Goal: Task Accomplishment & Management: Manage account settings

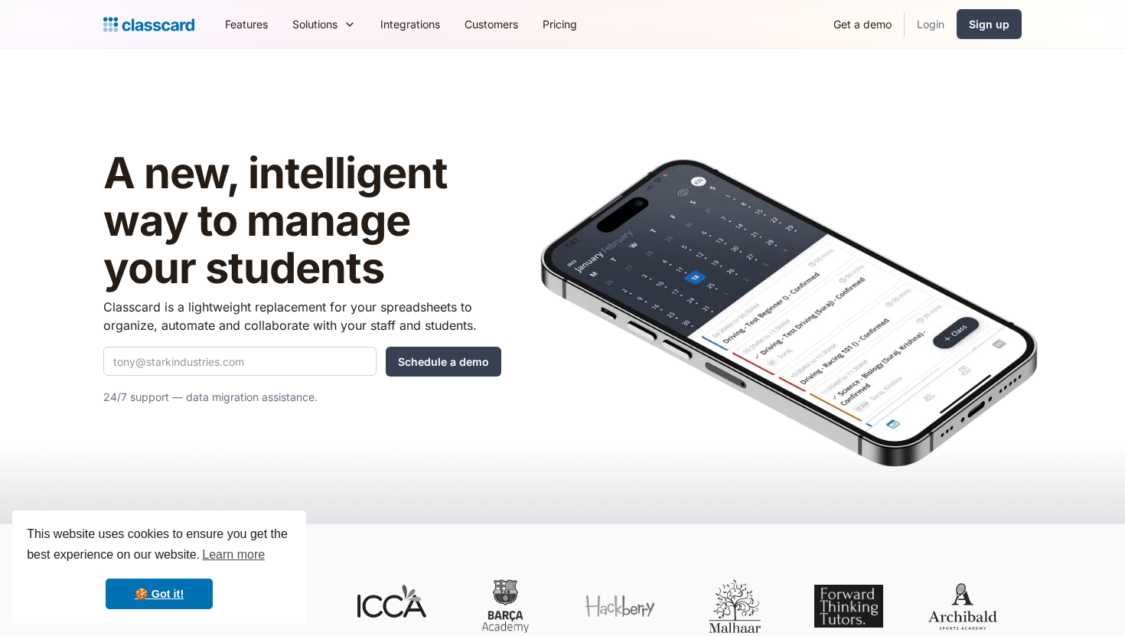
click at [928, 23] on link "Login" at bounding box center [931, 24] width 52 height 34
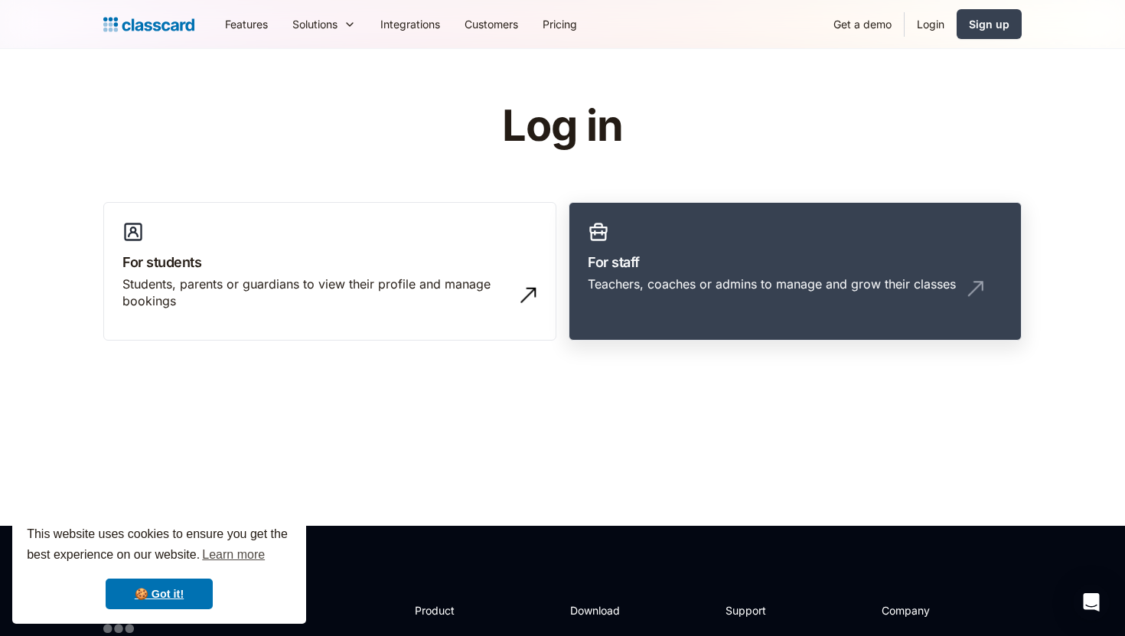
click at [737, 313] on link "For staff Teachers, coaches or admins to manage and grow their classes" at bounding box center [795, 271] width 453 height 139
